Goal: Find contact information: Find contact information

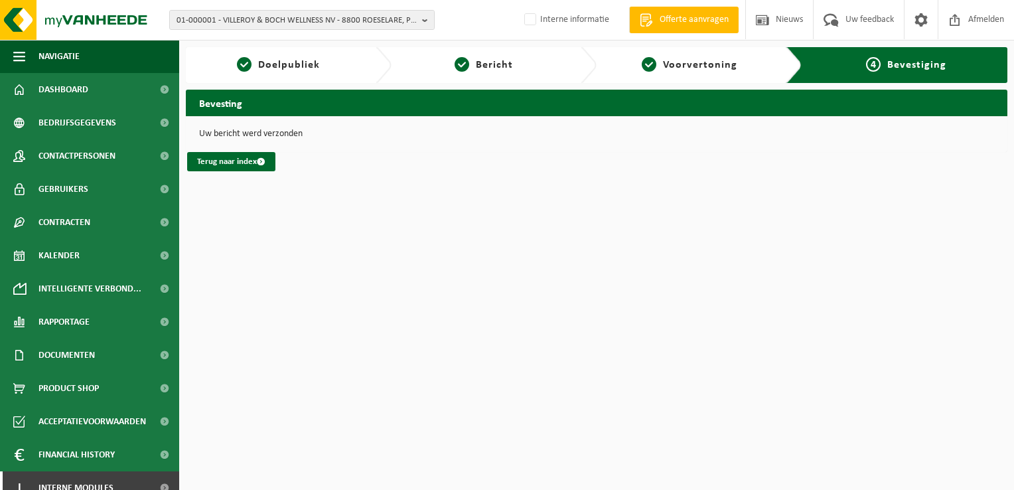
click at [360, 21] on span "01-000001 - VILLEROY & BOCH WELLNESS NV - 8800 ROESELARE, POPULIERSTRAAT 1" at bounding box center [296, 21] width 240 height 20
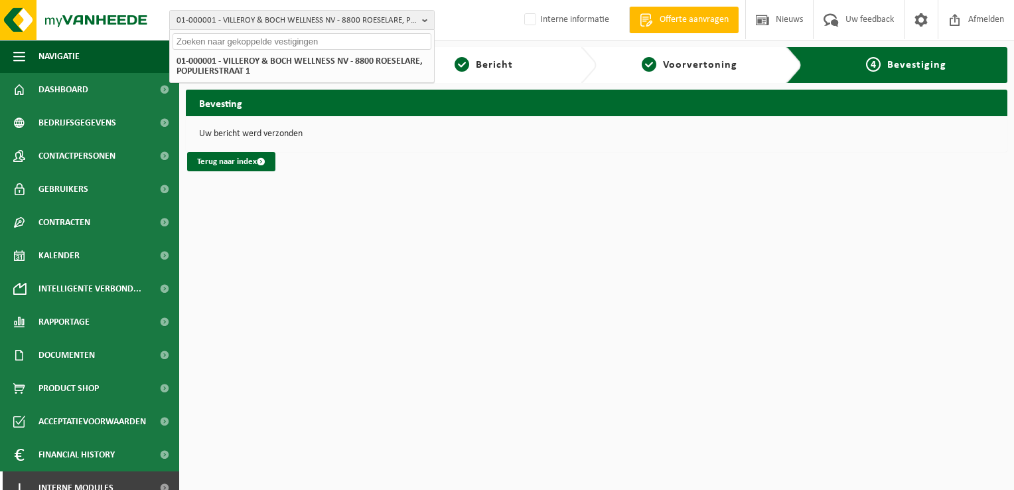
click at [342, 46] on input "text" at bounding box center [301, 41] width 259 height 17
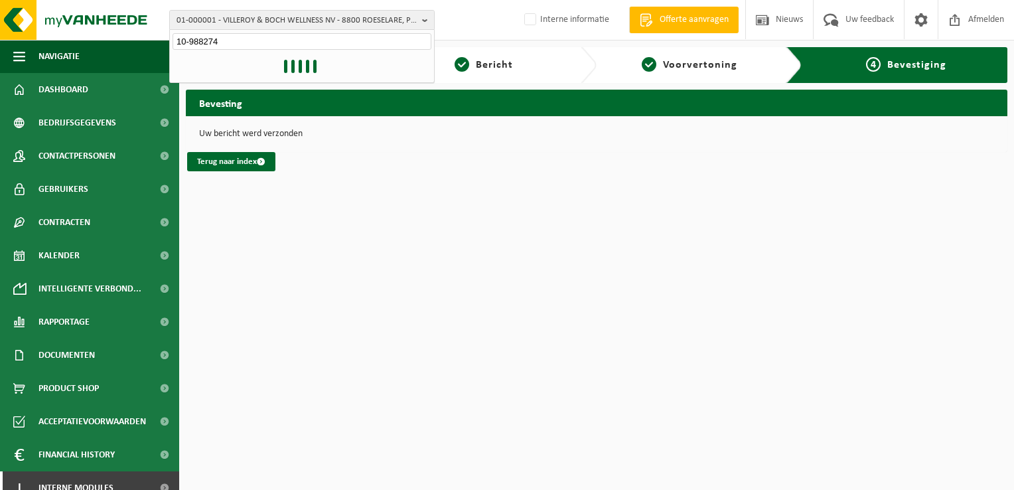
type input "10-988274"
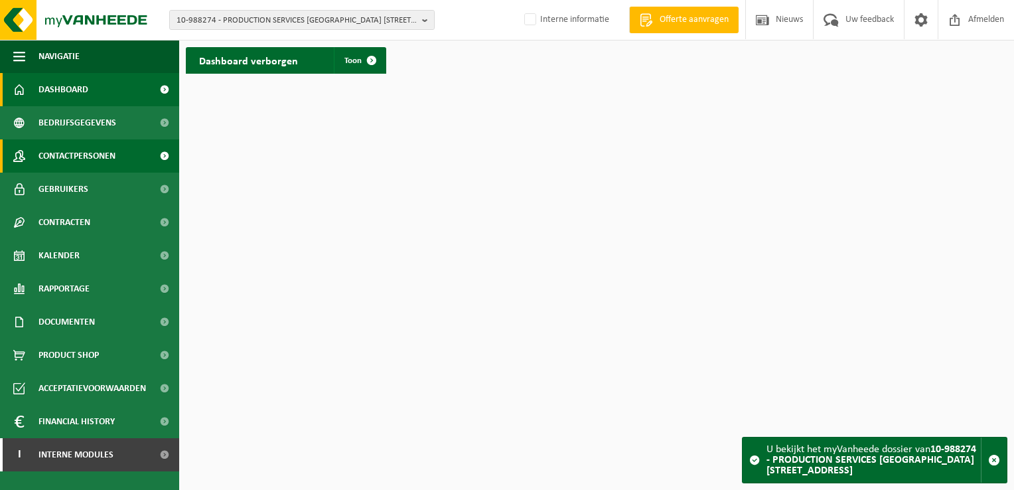
click at [100, 161] on span "Contactpersonen" at bounding box center [76, 155] width 77 height 33
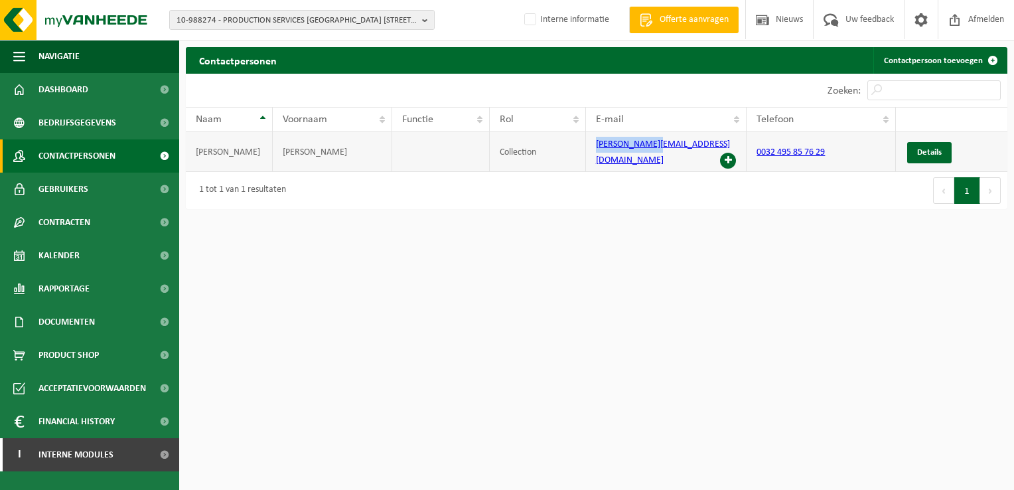
drag, startPoint x: 663, startPoint y: 147, endPoint x: 586, endPoint y: 153, distance: 77.2
click at [586, 153] on td "didier@clap.be" at bounding box center [666, 152] width 161 height 40
copy link "didier@clap.be"
